Goal: Submit feedback/report problem

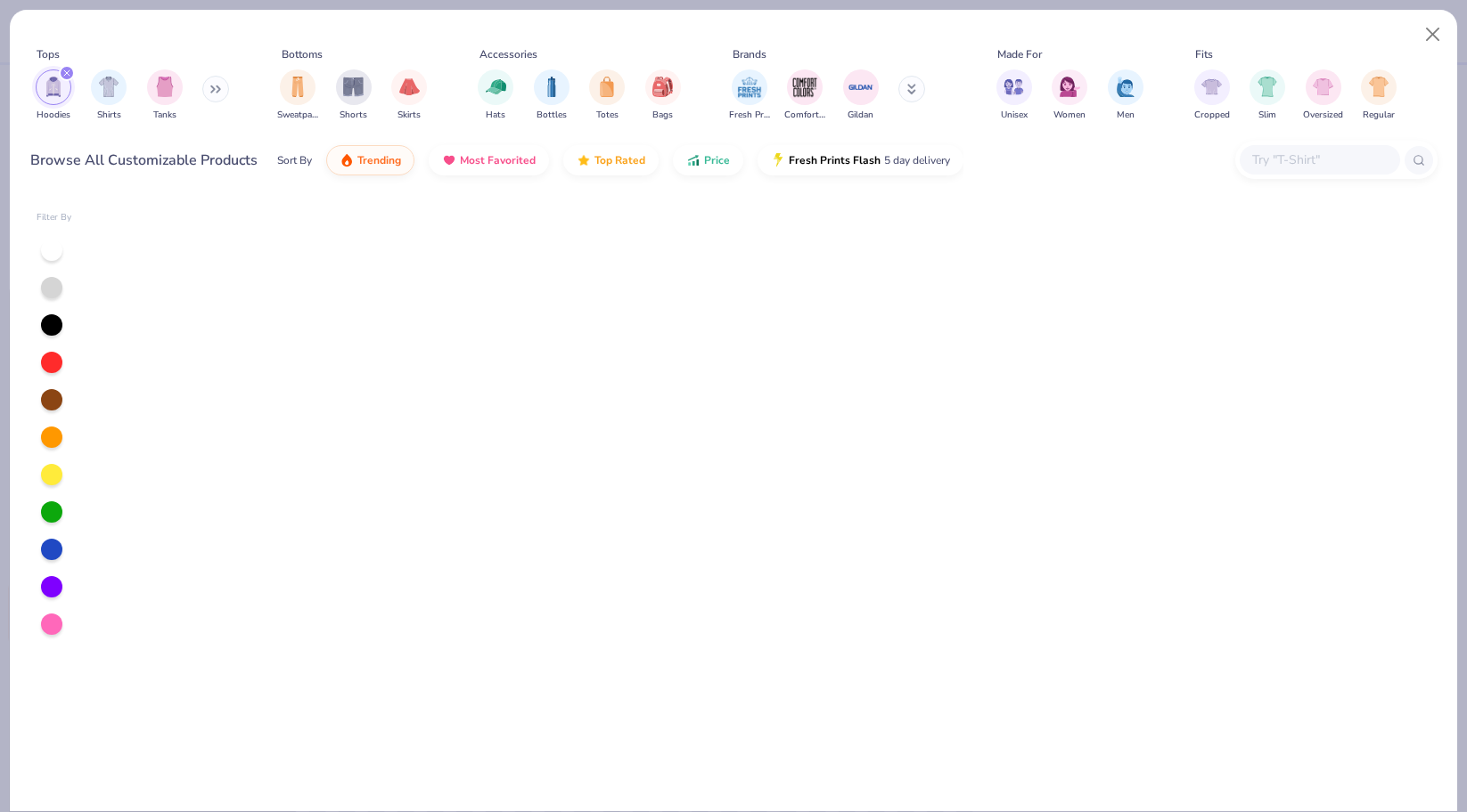
scroll to position [2540, 0]
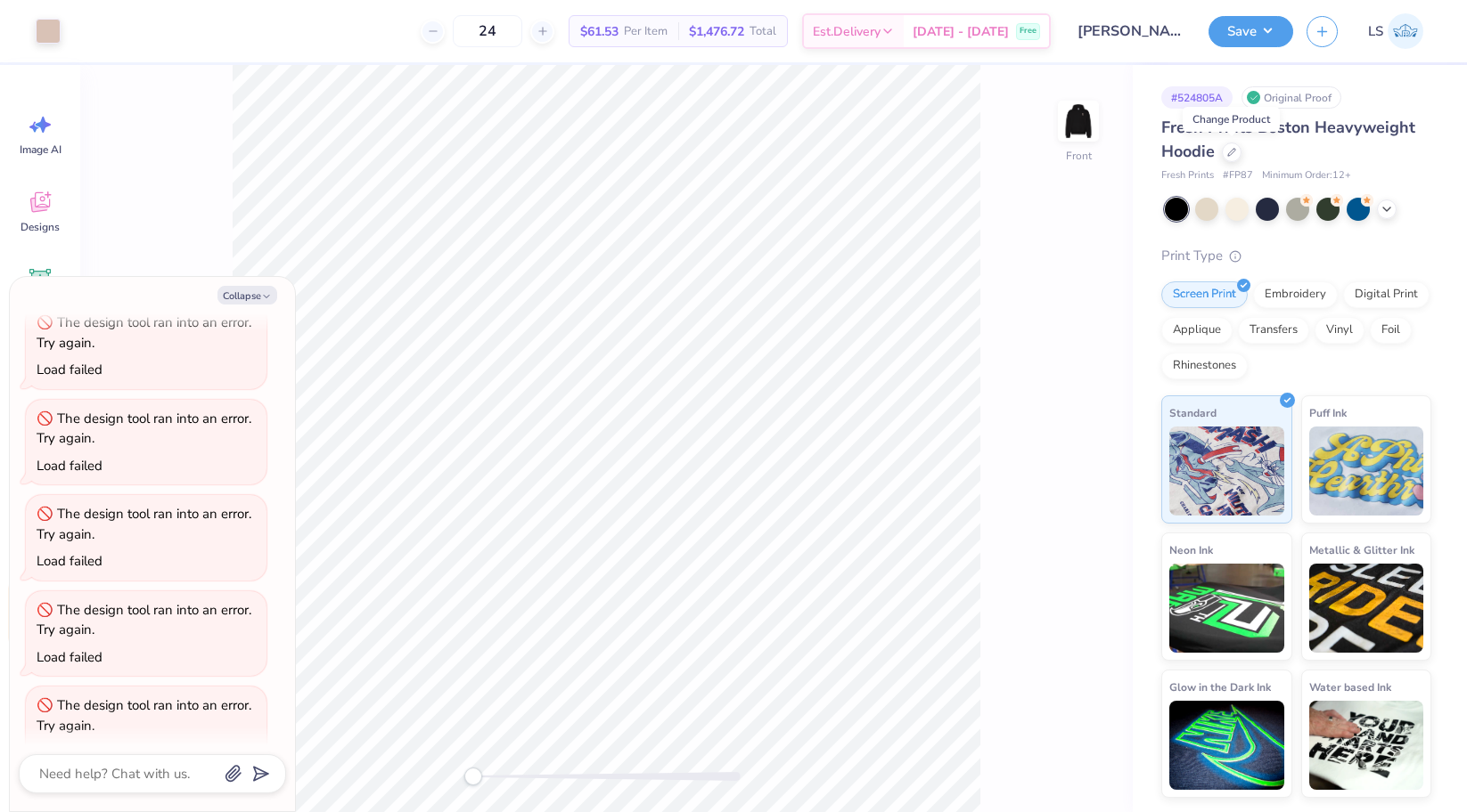
click at [1382, 34] on span "LS" at bounding box center [1375, 32] width 15 height 20
type textarea "x"
